Goal: Transaction & Acquisition: Book appointment/travel/reservation

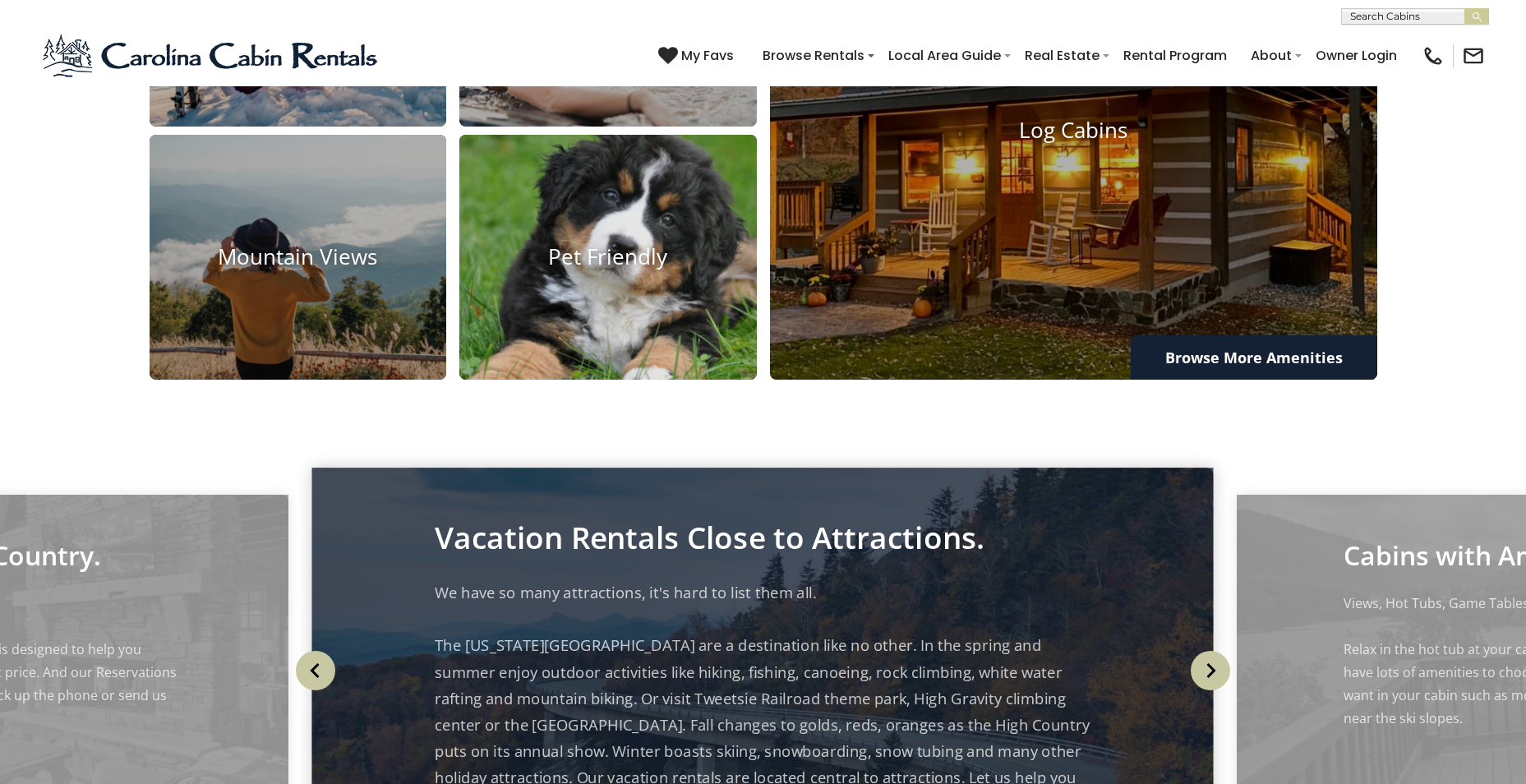
scroll to position [1560, 0]
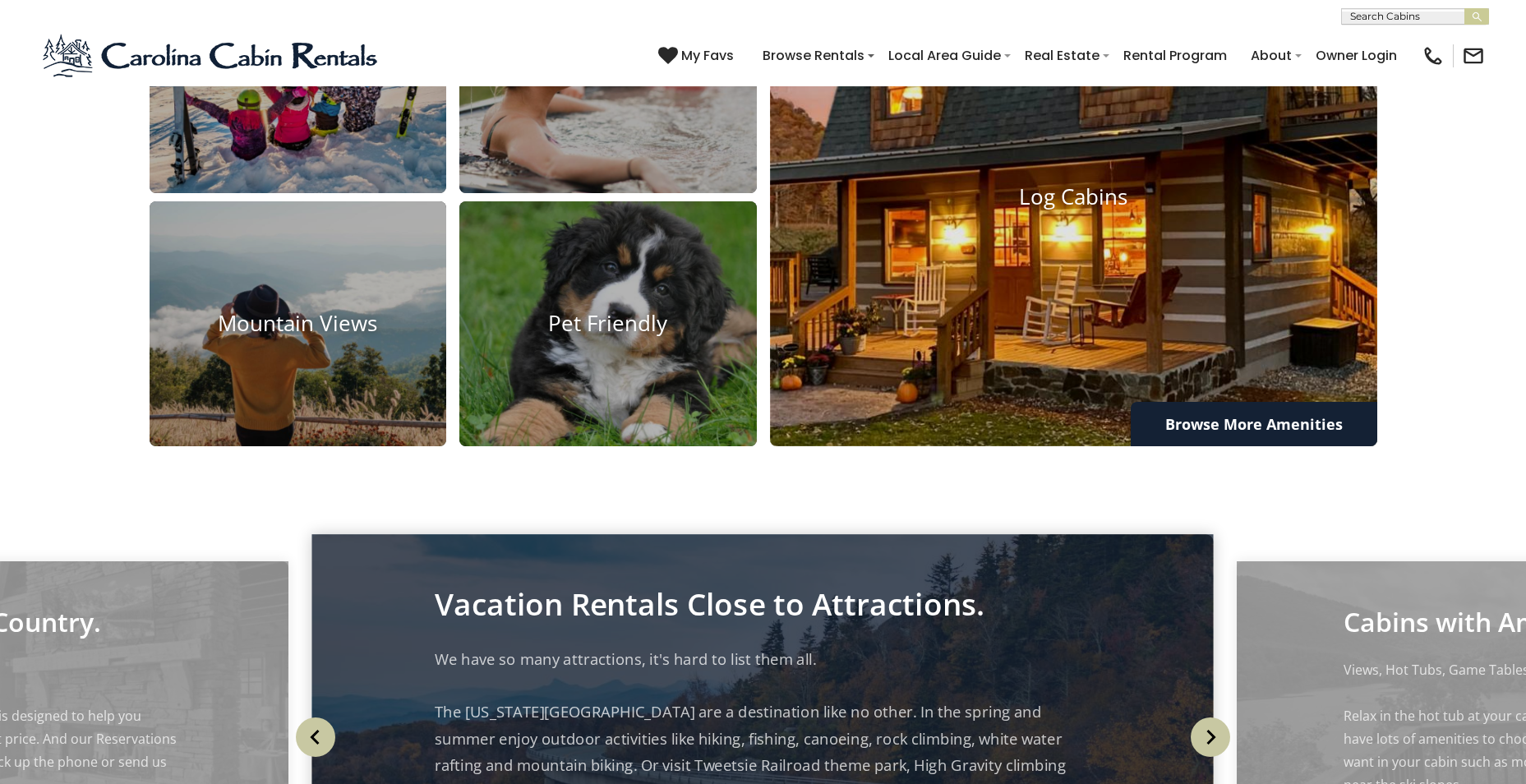
click at [1073, 210] on h4 "Log Cabins" at bounding box center [1074, 197] width 607 height 26
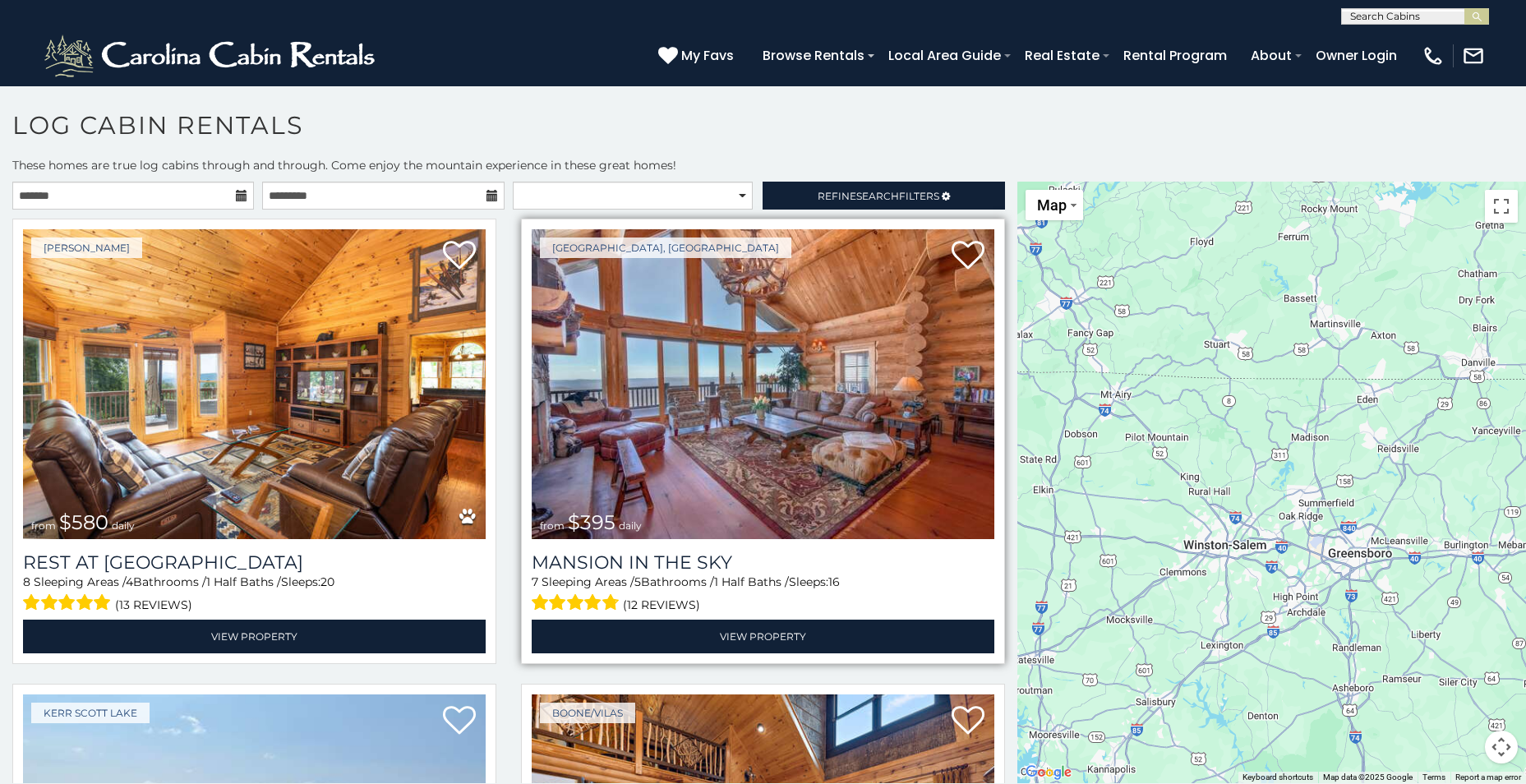
drag, startPoint x: 1273, startPoint y: 447, endPoint x: 755, endPoint y: 539, distance: 526.1
click at [755, 182] on main "**********" at bounding box center [763, 182] width 1526 height 0
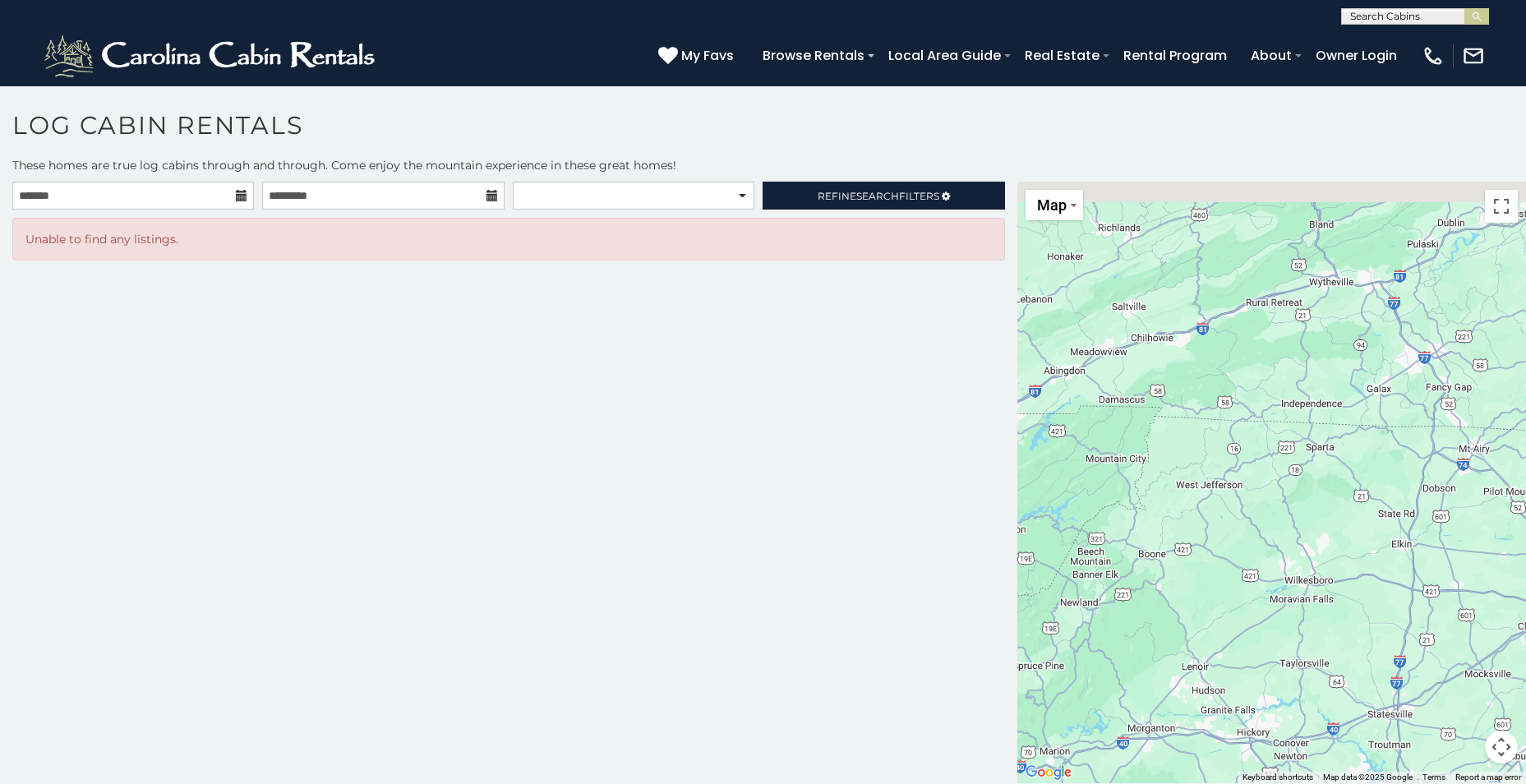
drag, startPoint x: 1211, startPoint y: 473, endPoint x: 1494, endPoint y: 527, distance: 288.1
click at [1525, 530] on html "**********" at bounding box center [763, 396] width 1526 height 793
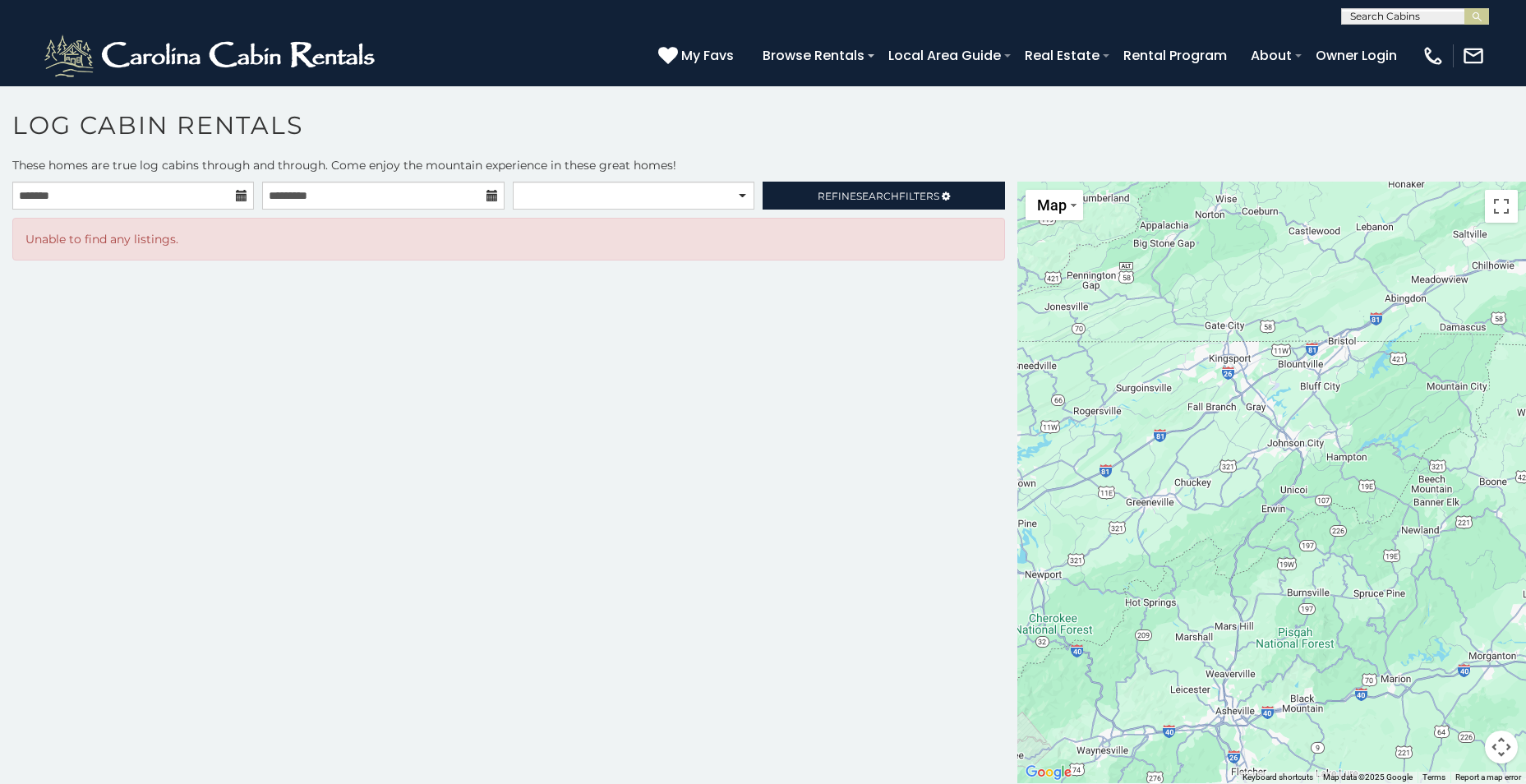
drag, startPoint x: 1251, startPoint y: 538, endPoint x: 1573, endPoint y: 462, distance: 330.8
click at [1525, 462] on html "**********" at bounding box center [763, 396] width 1526 height 793
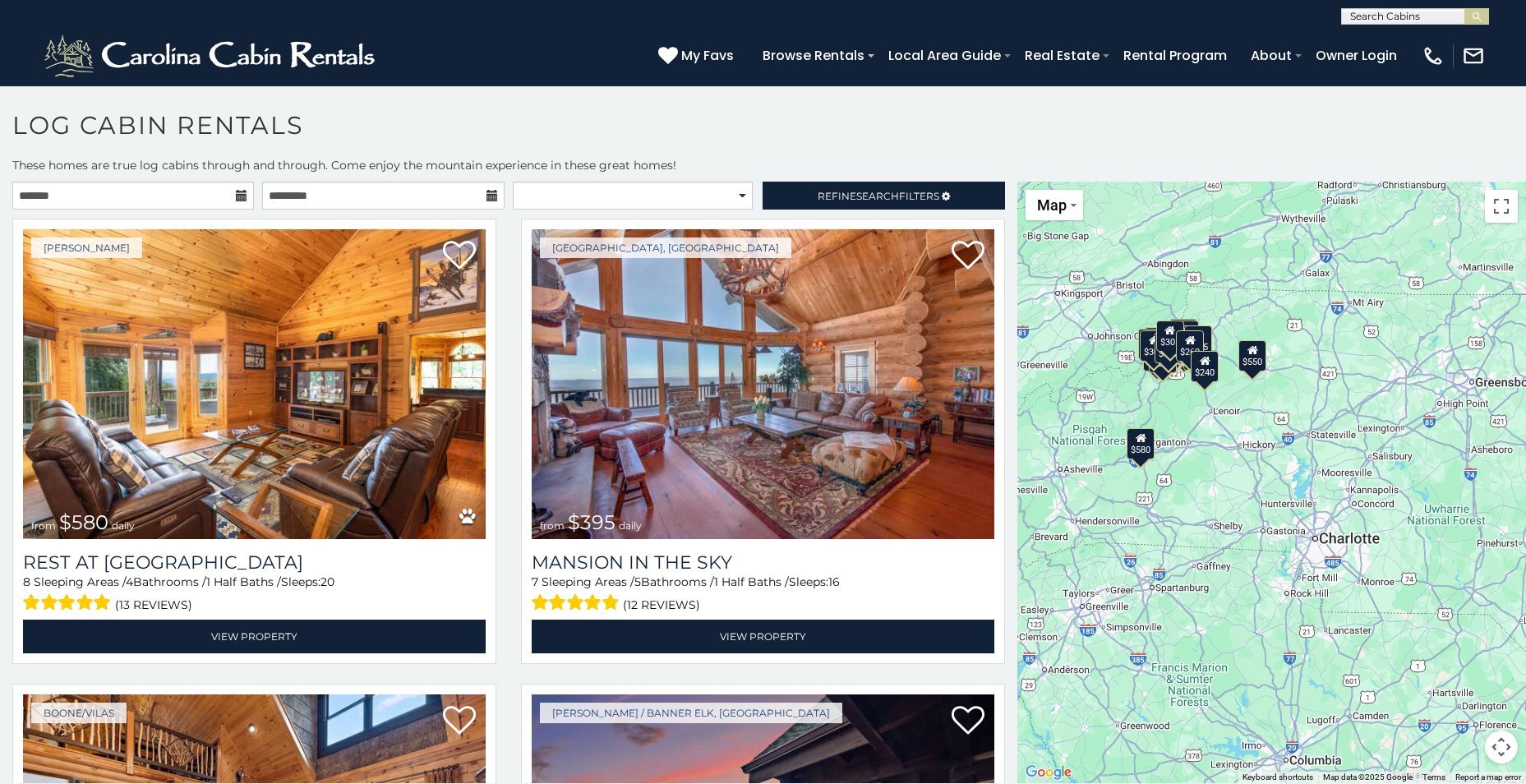
drag, startPoint x: 1413, startPoint y: 582, endPoint x: 1244, endPoint y: 454, distance: 212.0
click at [1244, 454] on div "$580 $395 $550 $349 $400 $451 $315 $380 $410 $330 $400 $350 $320 $395 $325 $245…" at bounding box center [1272, 482] width 509 height 601
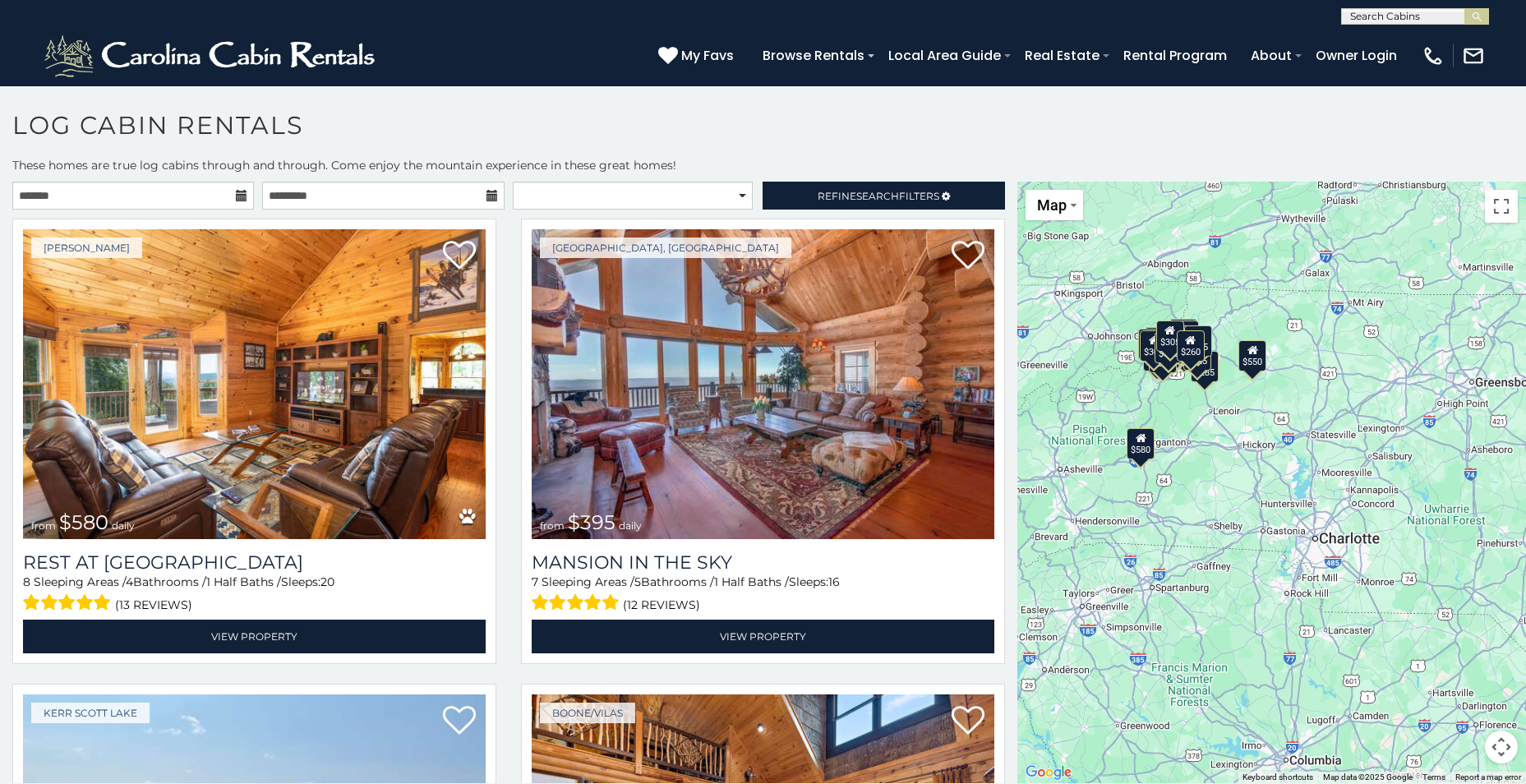
click at [1223, 434] on div "$580 $395 $550 $349 $400 $451 $315 $380 $410 $330 $400 $350 $320 $395 $325 $245…" at bounding box center [1272, 482] width 509 height 601
click at [1195, 358] on div "$260" at bounding box center [1191, 345] width 28 height 31
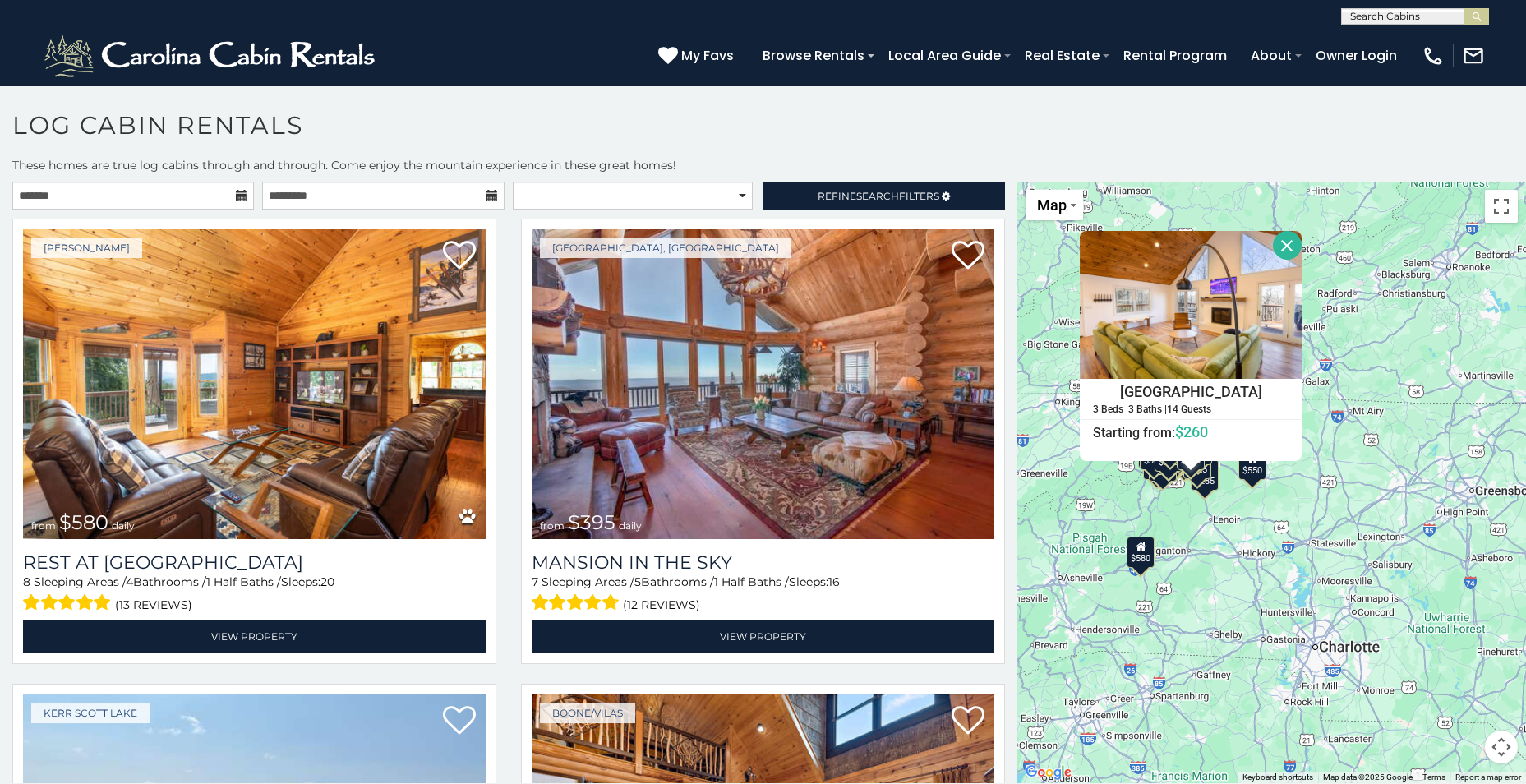
drag, startPoint x: 1440, startPoint y: 337, endPoint x: 1419, endPoint y: 337, distance: 21.0
click at [1433, 337] on div "$580 $395 $550 $349 $400 $451 $315 $380 $410 $330 $400 $350 $320 $395 $325 $245…" at bounding box center [1272, 482] width 509 height 601
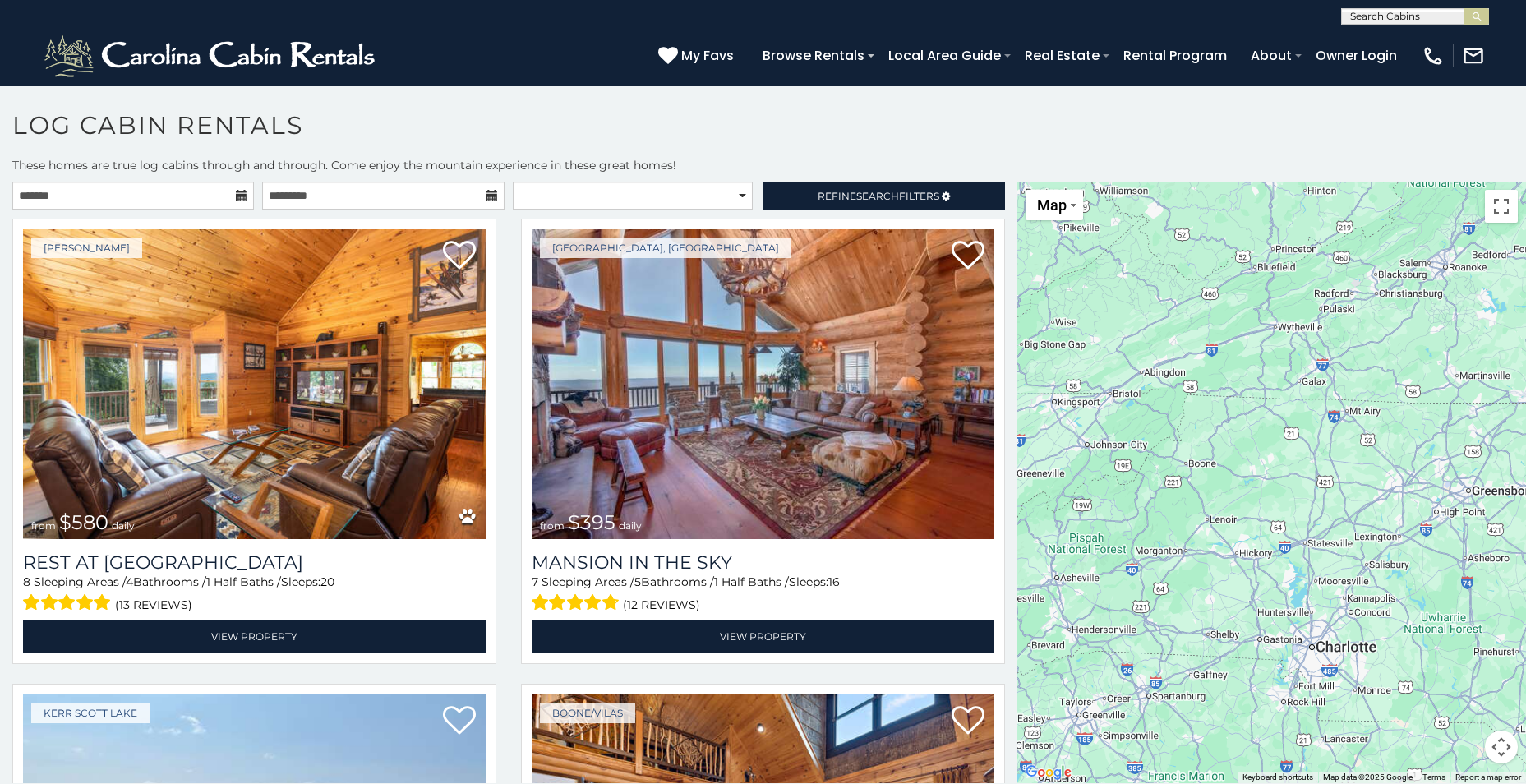
click at [1341, 501] on div at bounding box center [1272, 482] width 509 height 601
click at [1166, 462] on div "$302" at bounding box center [1166, 456] width 28 height 31
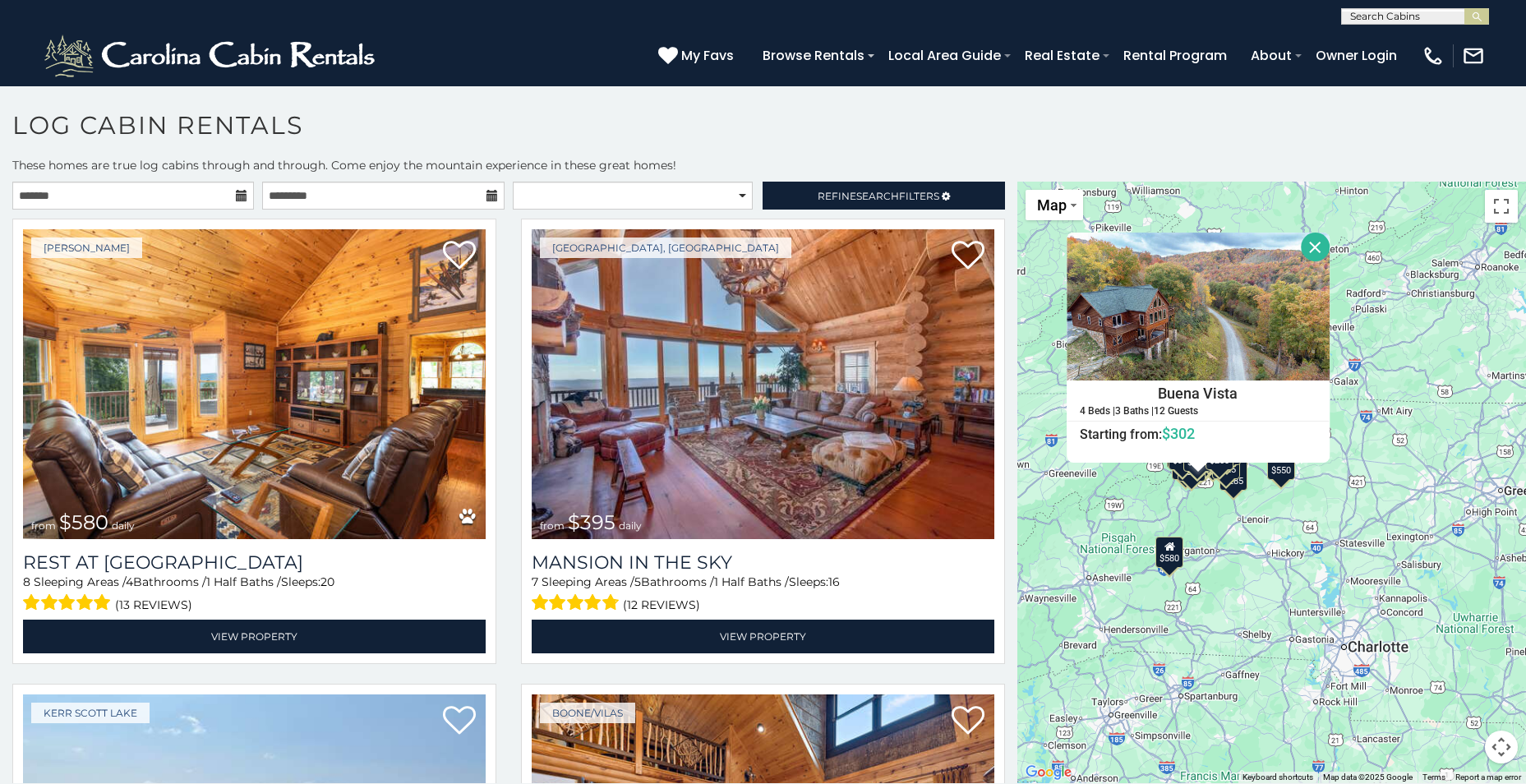
click at [1286, 476] on div "$550" at bounding box center [1282, 463] width 28 height 31
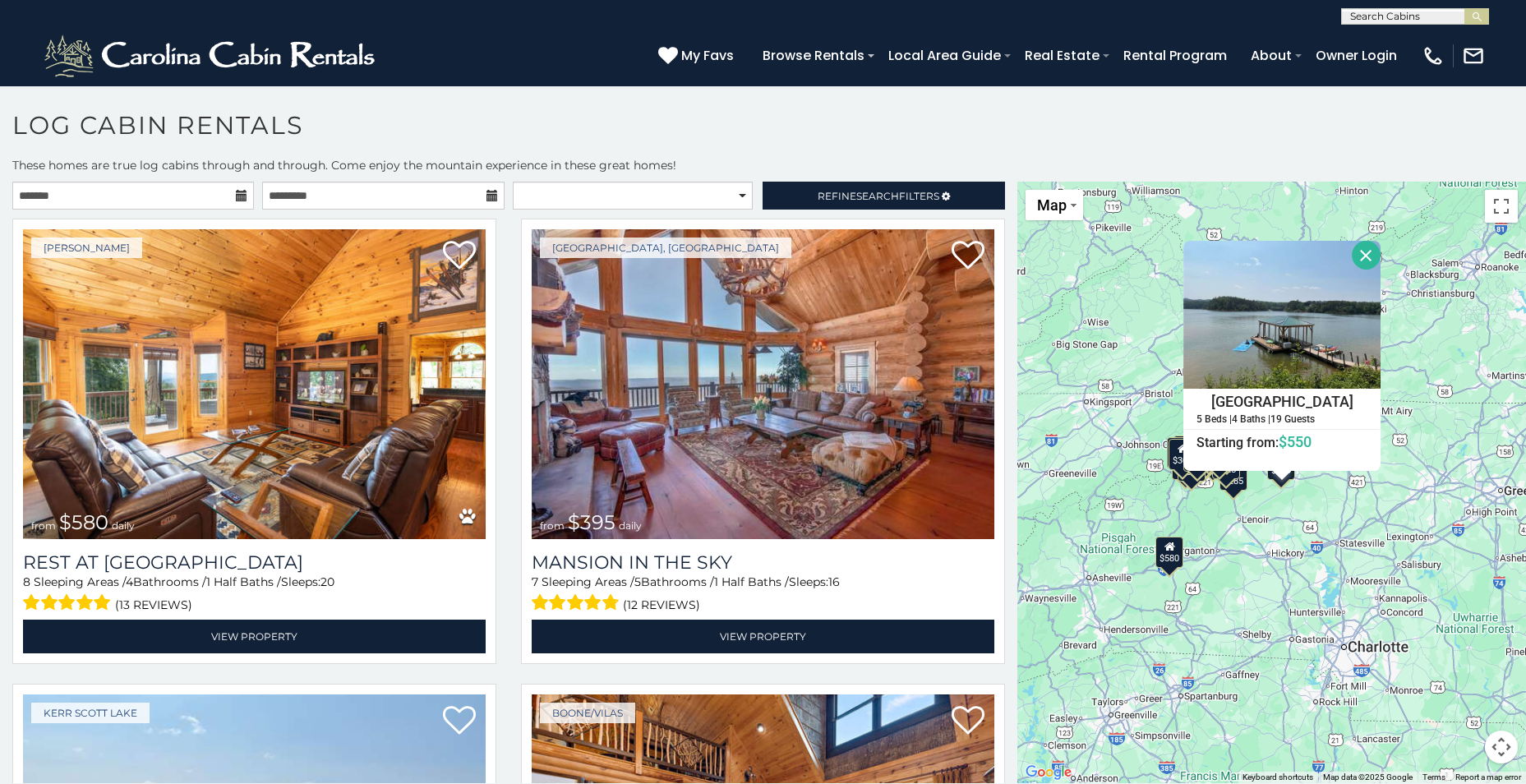
click at [1363, 253] on button "Close" at bounding box center [1366, 255] width 28 height 28
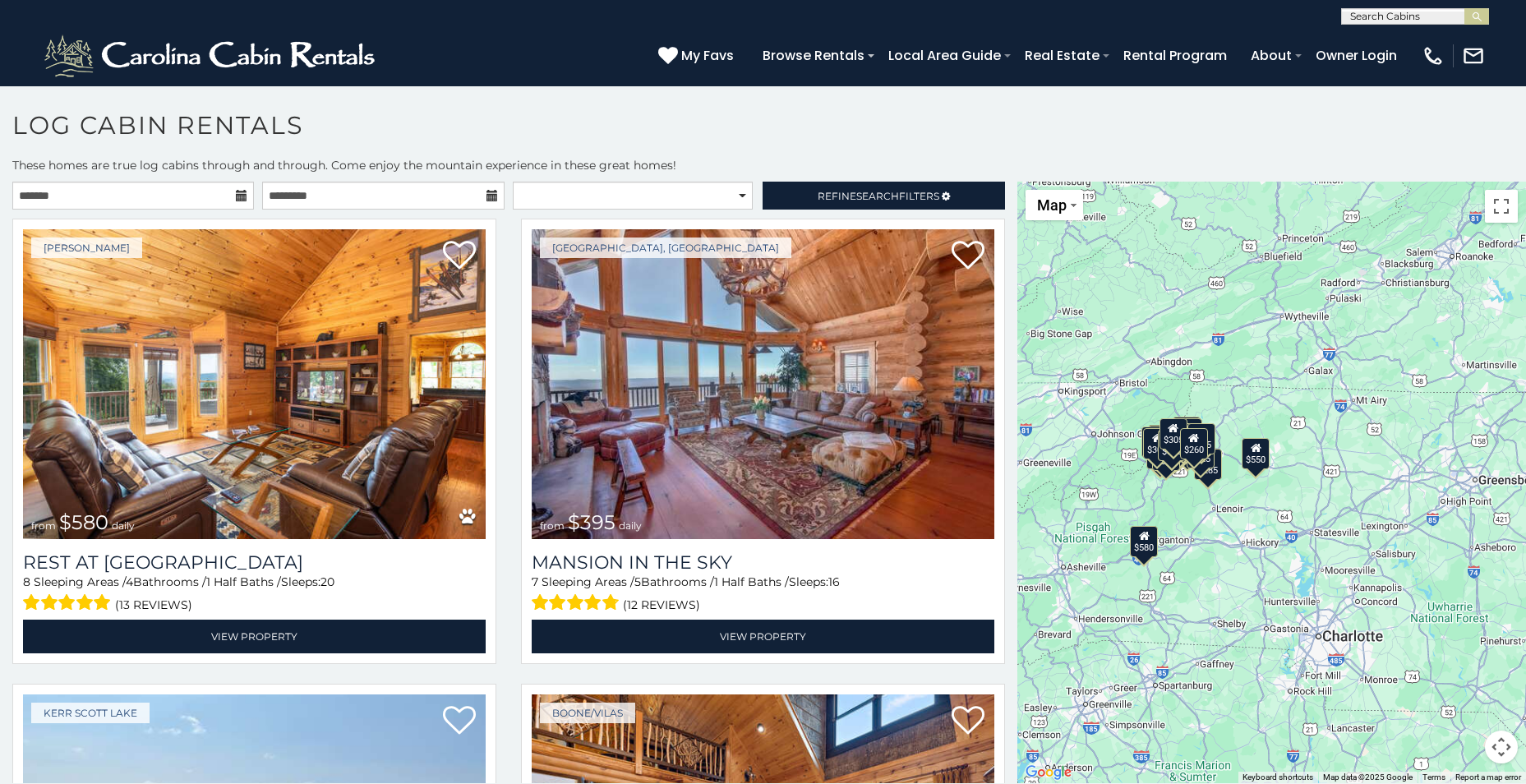
drag, startPoint x: 1184, startPoint y: 484, endPoint x: 1165, endPoint y: 475, distance: 21.0
click at [1165, 475] on div "$580 $395 $550 $349 $400 $451 $315 $380 $410 $330 $400 $350 $320 $395 $325 $245…" at bounding box center [1272, 482] width 509 height 601
click at [1165, 470] on div at bounding box center [1272, 482] width 509 height 601
click at [1270, 456] on div "$550" at bounding box center [1256, 453] width 28 height 31
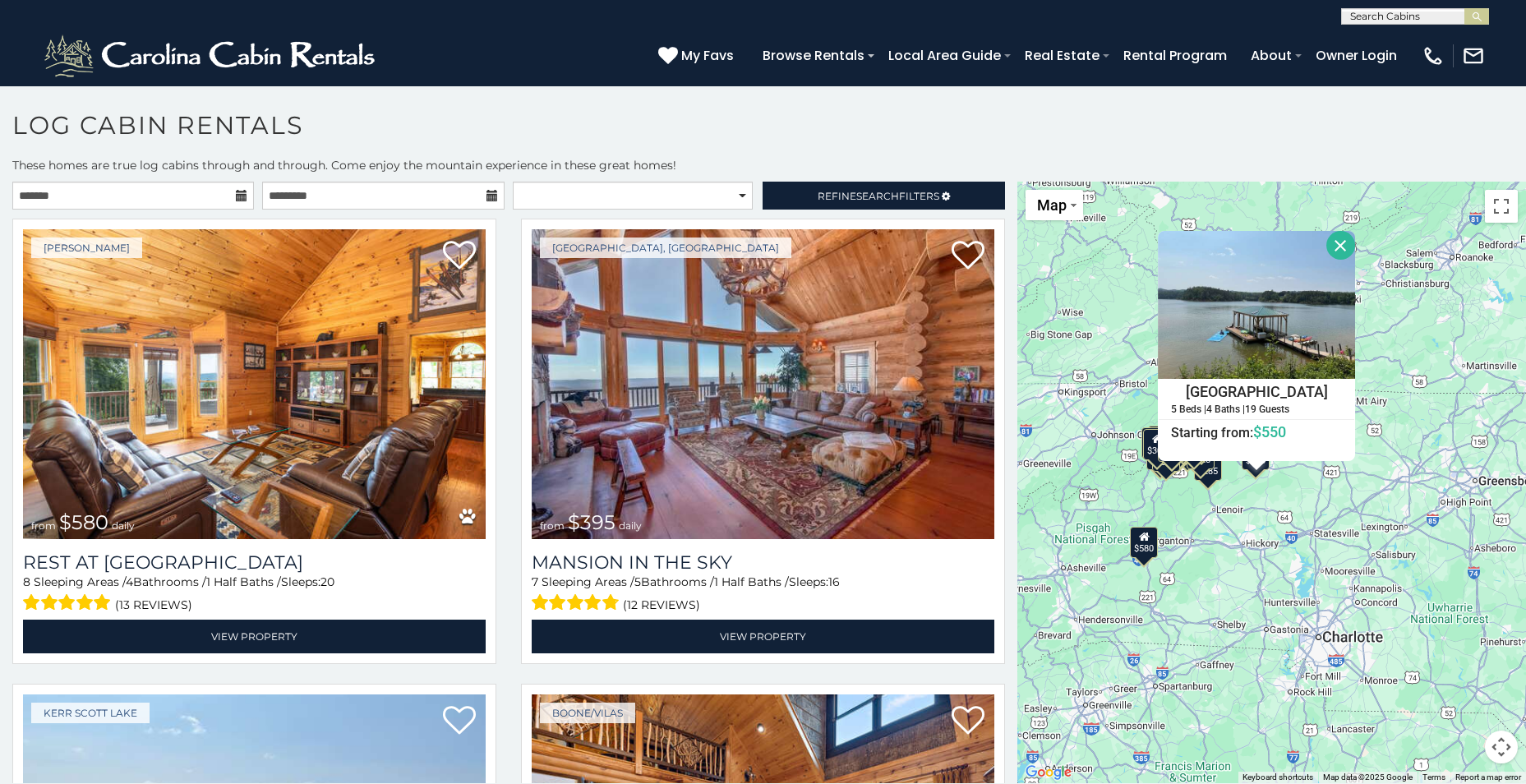
click at [1149, 448] on div "$305" at bounding box center [1157, 444] width 28 height 31
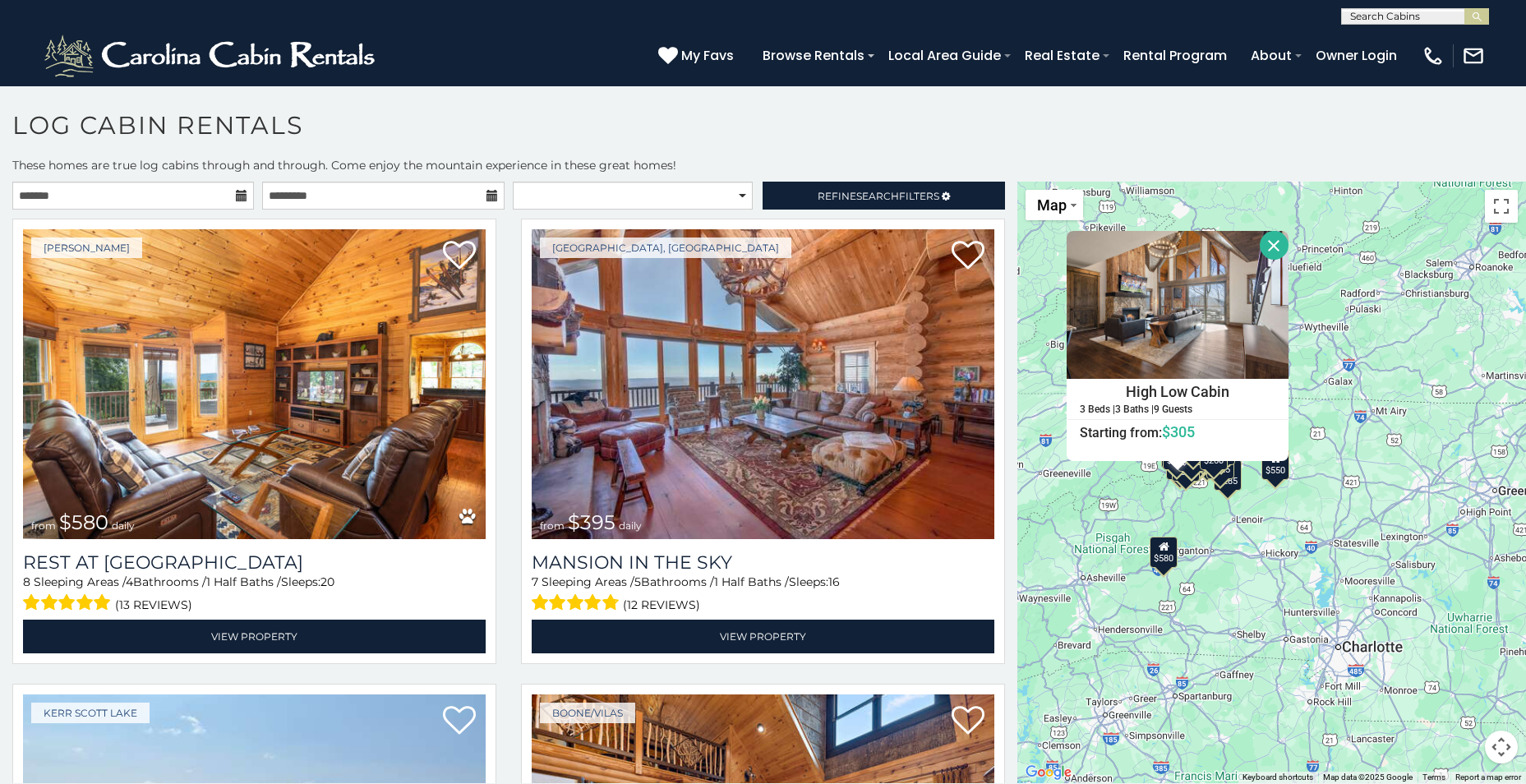
click at [1192, 480] on div "$350" at bounding box center [1186, 465] width 28 height 31
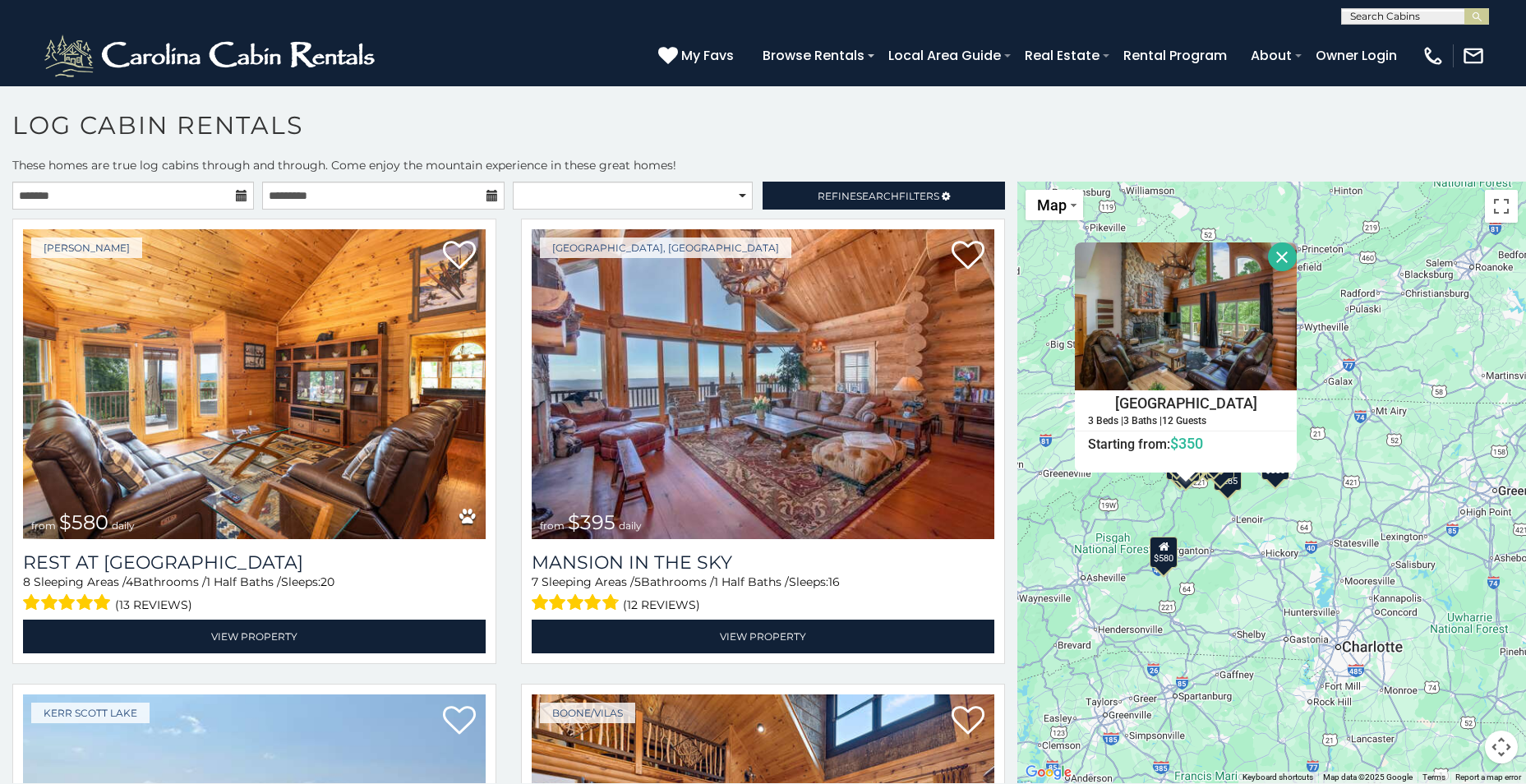
click at [1230, 494] on div "$580 $395 $550 $349 $400 $451 $315 $380 $410 $330 $400 $350 $320 $395 $325 $245…" at bounding box center [1272, 482] width 509 height 601
click at [1343, 131] on h1 "Log Cabin Rentals" at bounding box center [763, 133] width 1526 height 47
click at [1280, 254] on button "Close" at bounding box center [1282, 256] width 28 height 28
